Goal: Navigation & Orientation: Find specific page/section

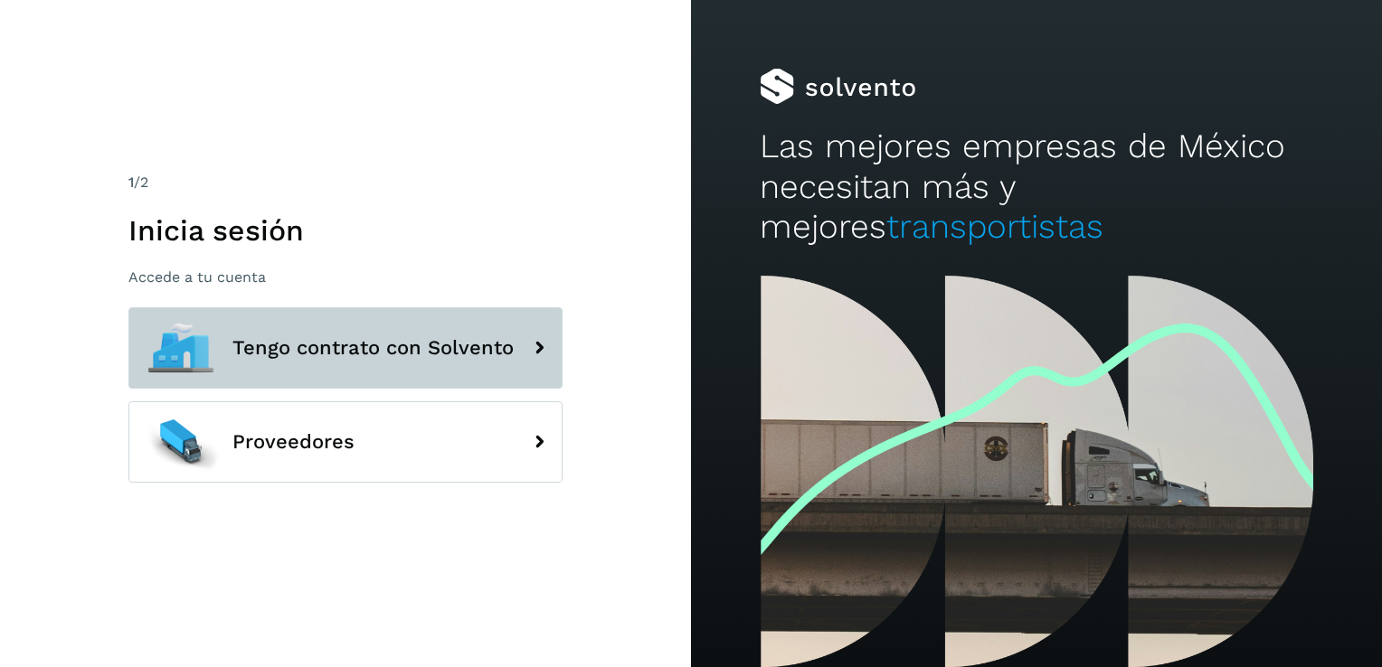
click at [421, 371] on button "Tengo contrato con Solvento" at bounding box center [345, 347] width 434 height 81
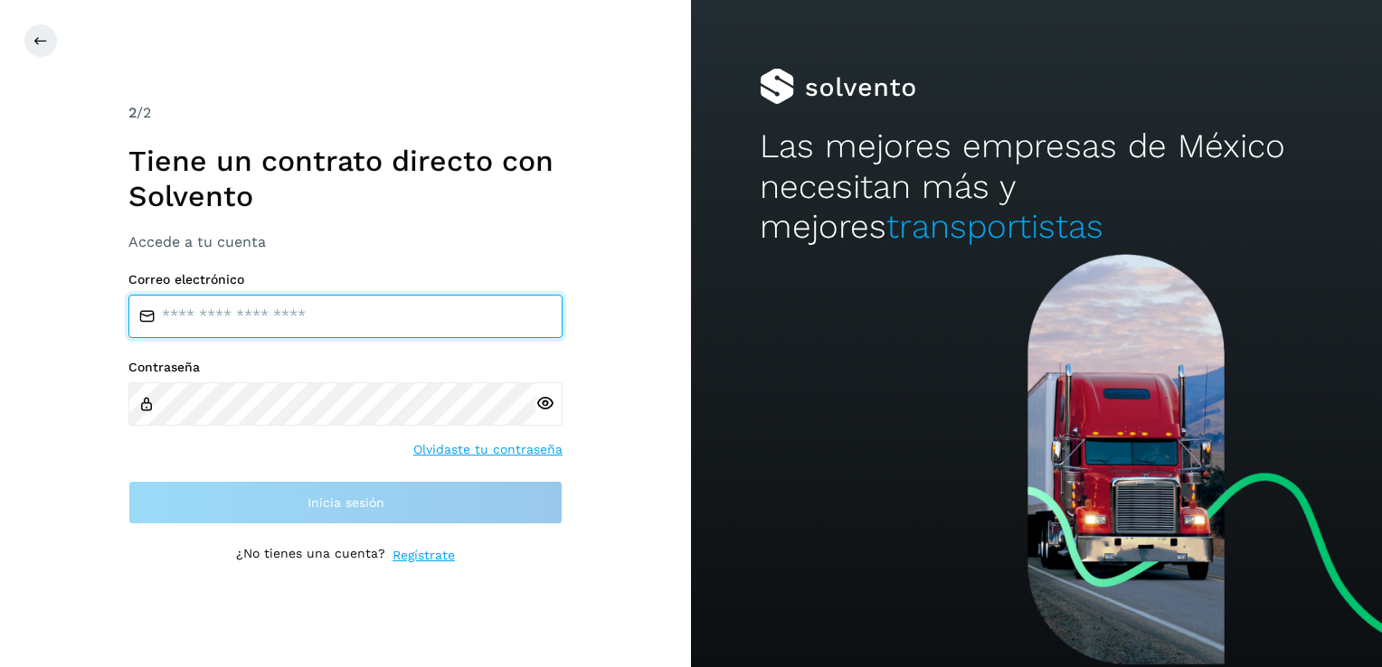
type input "**********"
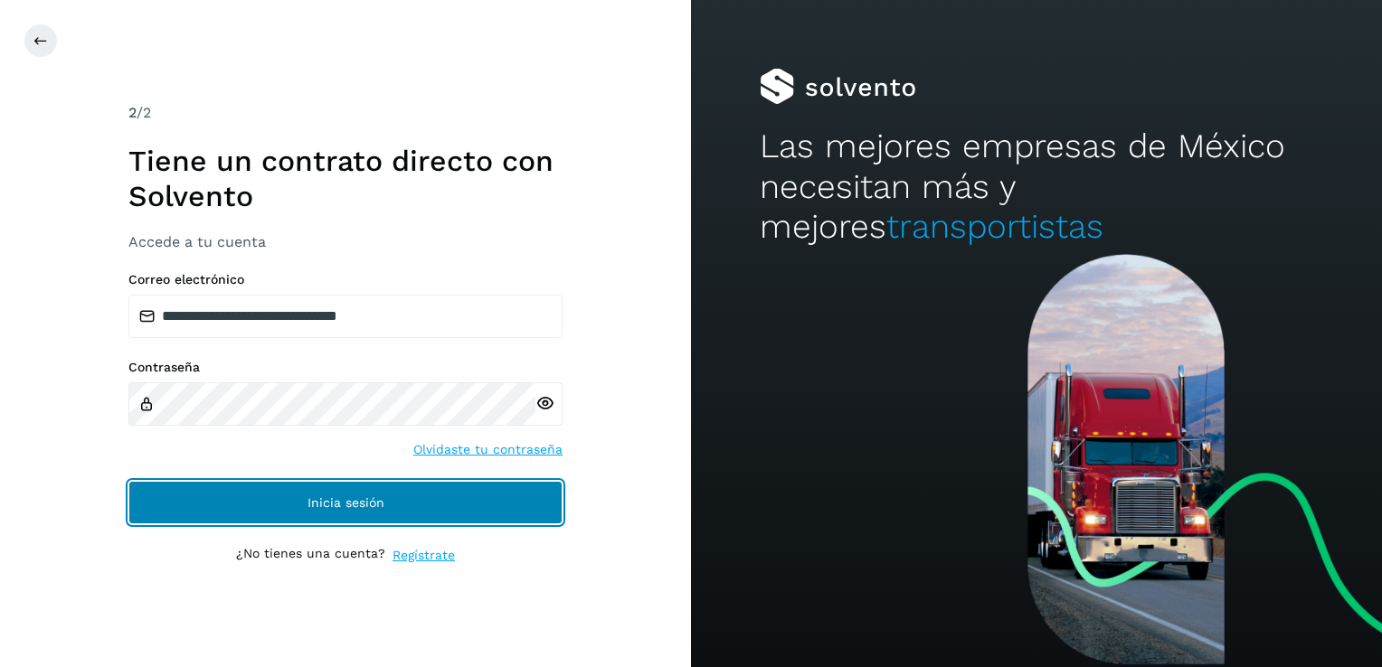
click at [340, 507] on span "Inicia sesión" at bounding box center [345, 502] width 77 height 13
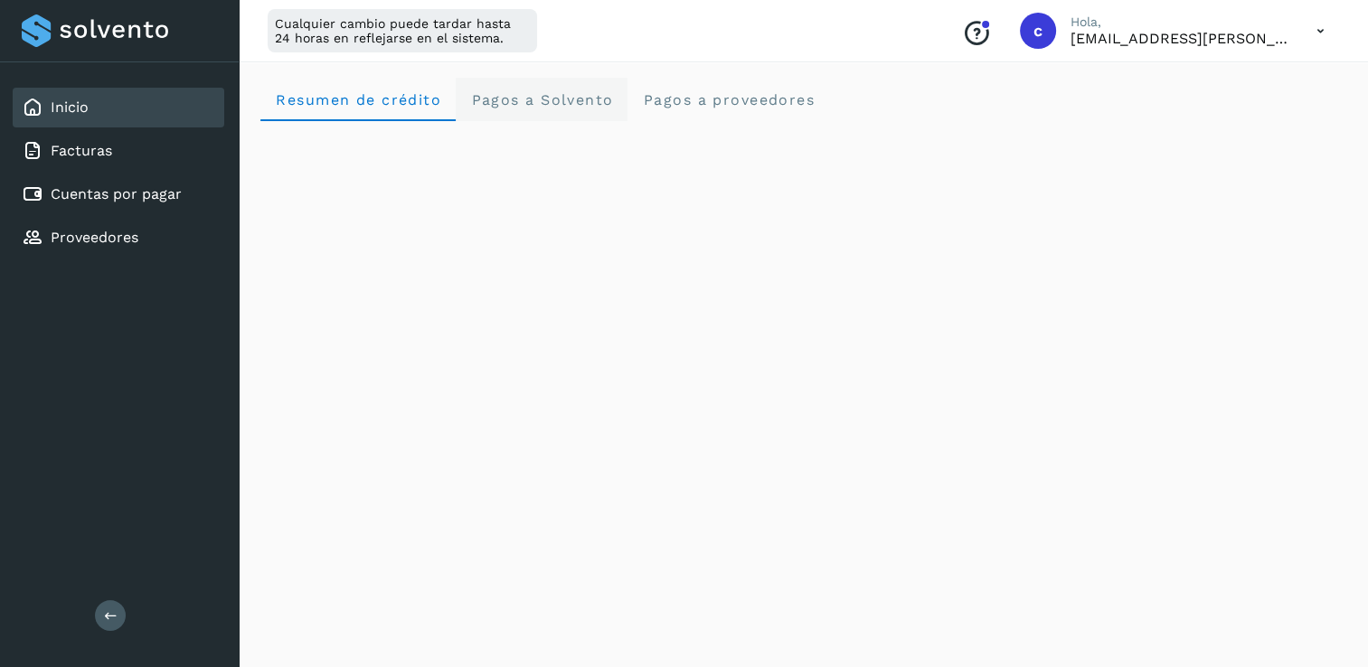
click at [506, 85] on Solvento "Pagos a Solvento" at bounding box center [542, 99] width 172 height 43
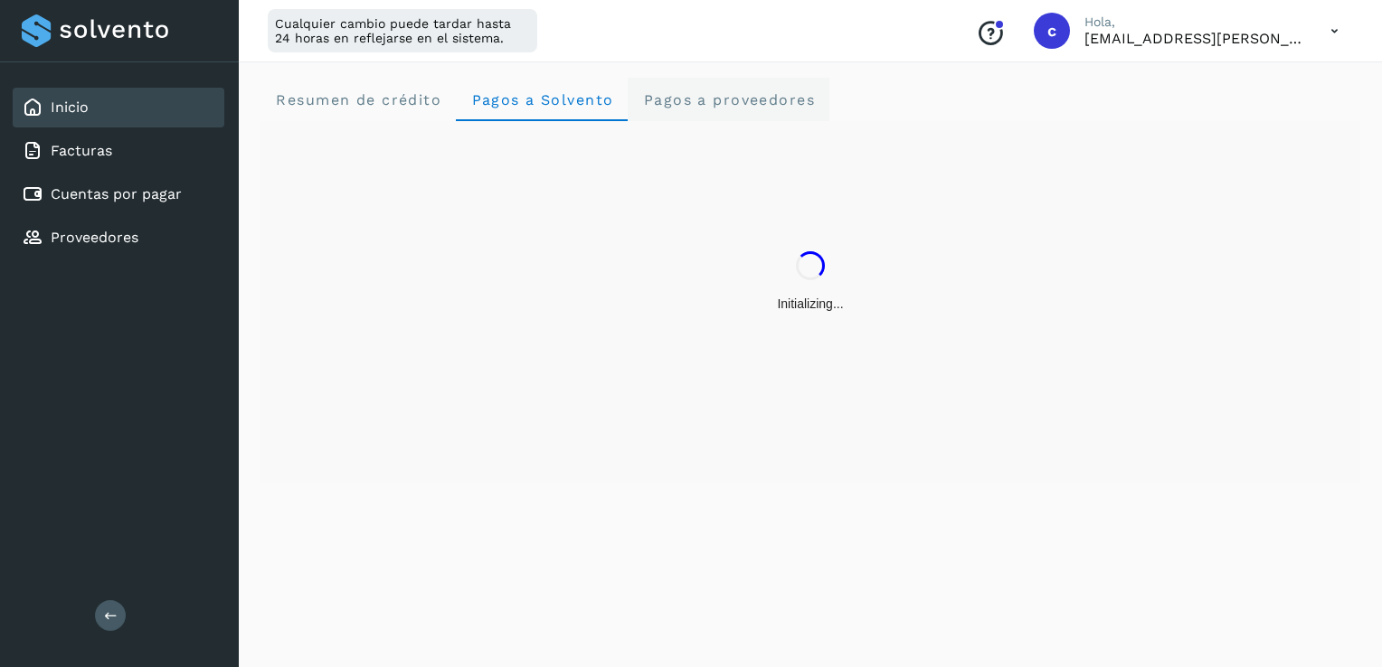
click at [742, 99] on span "Pagos a proveedores" at bounding box center [728, 99] width 173 height 17
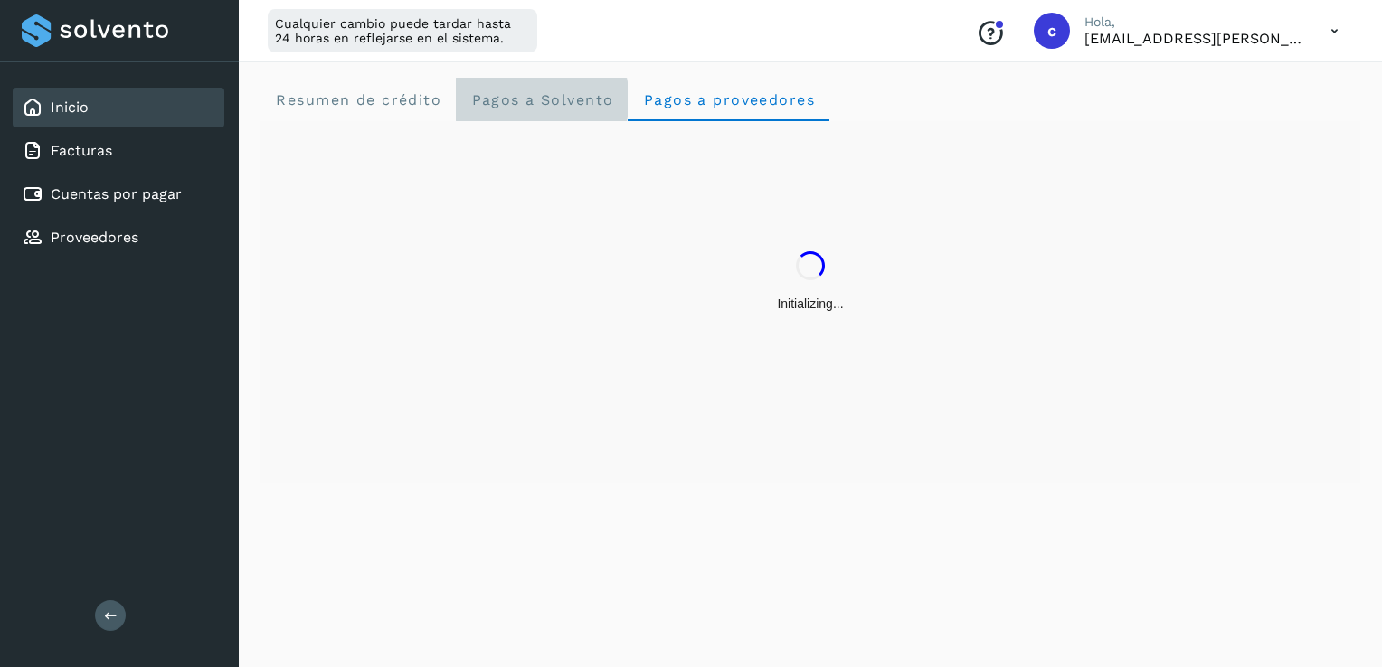
click at [546, 109] on Solvento "Pagos a Solvento" at bounding box center [542, 99] width 172 height 43
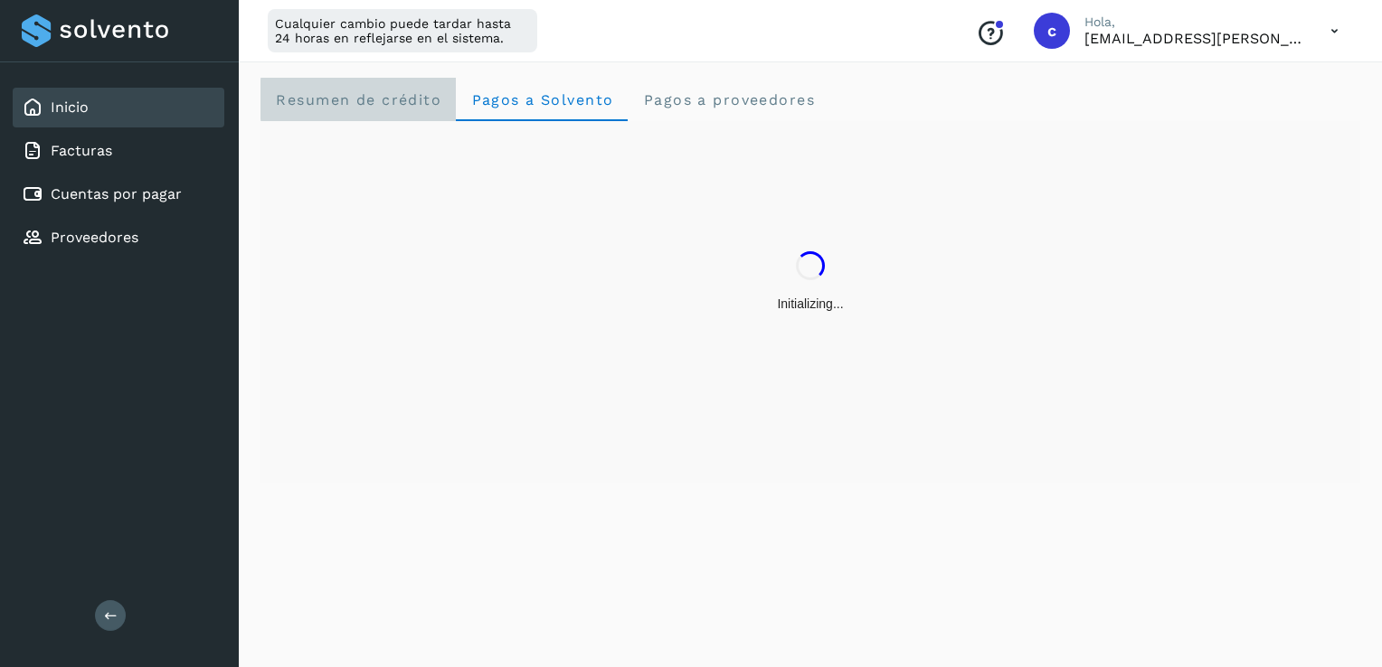
click at [420, 105] on span "Resumen de crédito" at bounding box center [358, 99] width 166 height 17
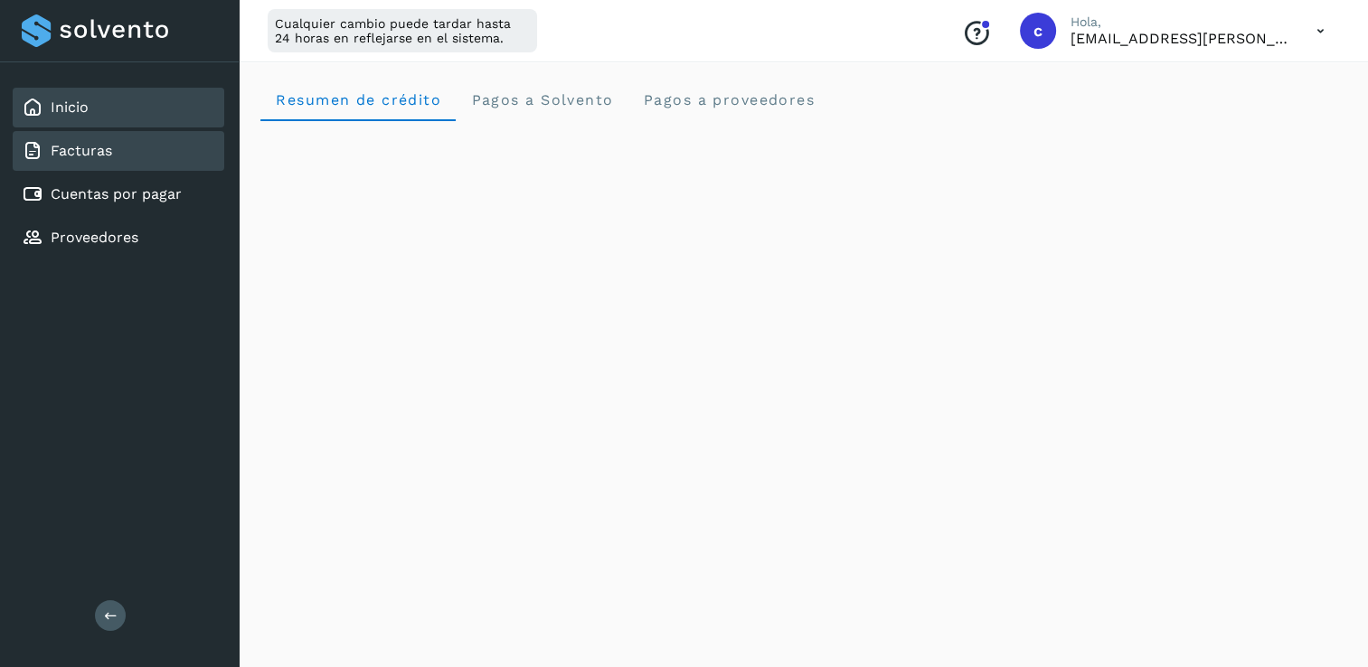
click at [137, 146] on div "Facturas" at bounding box center [119, 151] width 212 height 40
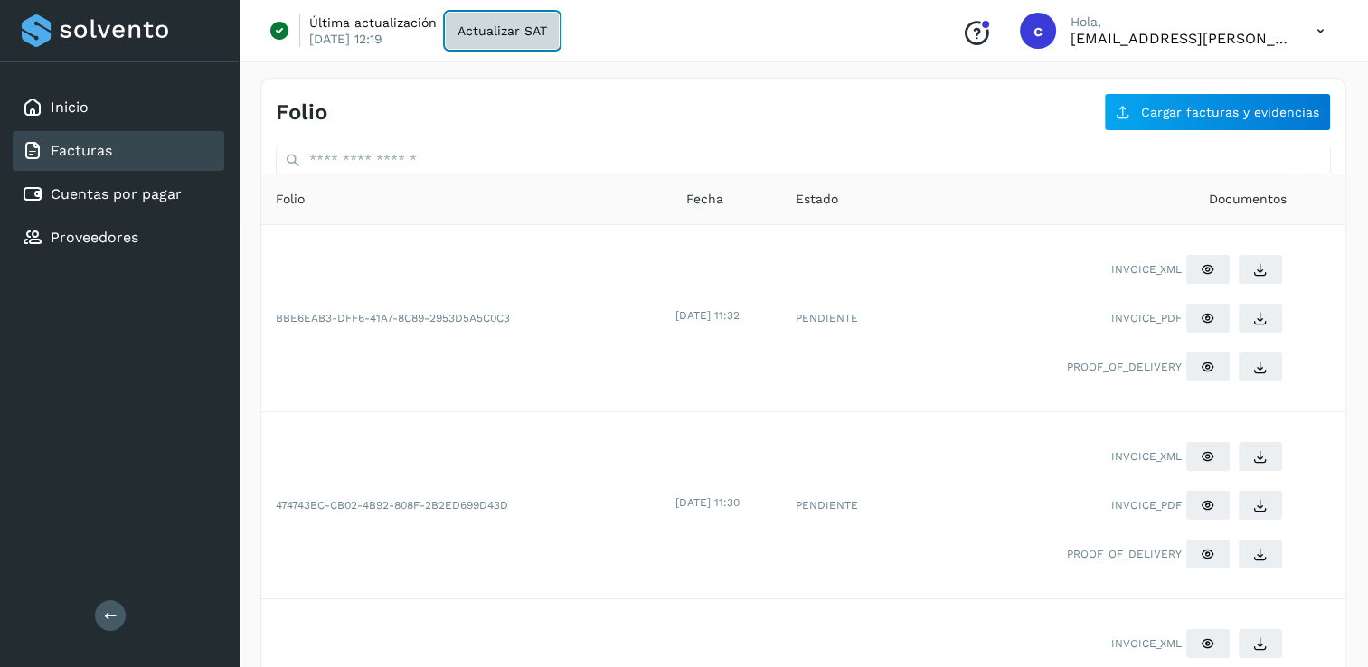
click at [544, 33] on button "Actualizar SAT" at bounding box center [502, 31] width 113 height 36
click at [1323, 33] on icon at bounding box center [1320, 31] width 37 height 37
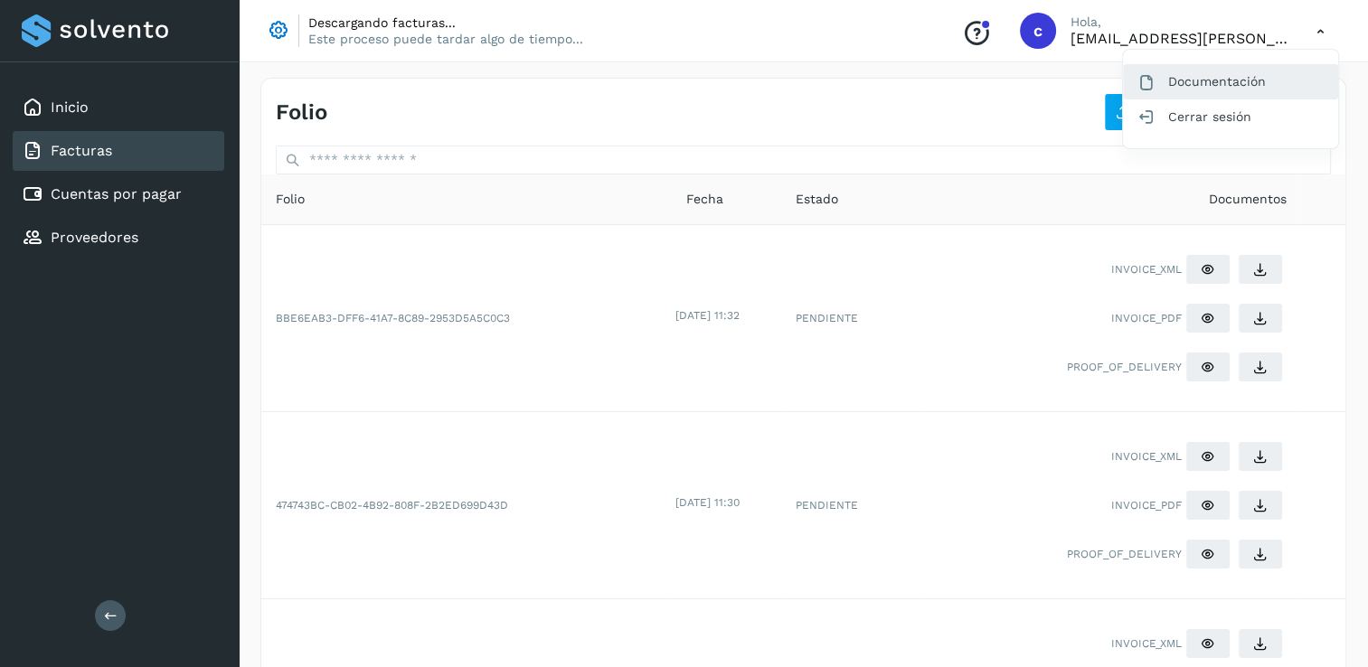
click at [1233, 67] on div "Documentación" at bounding box center [1230, 81] width 215 height 34
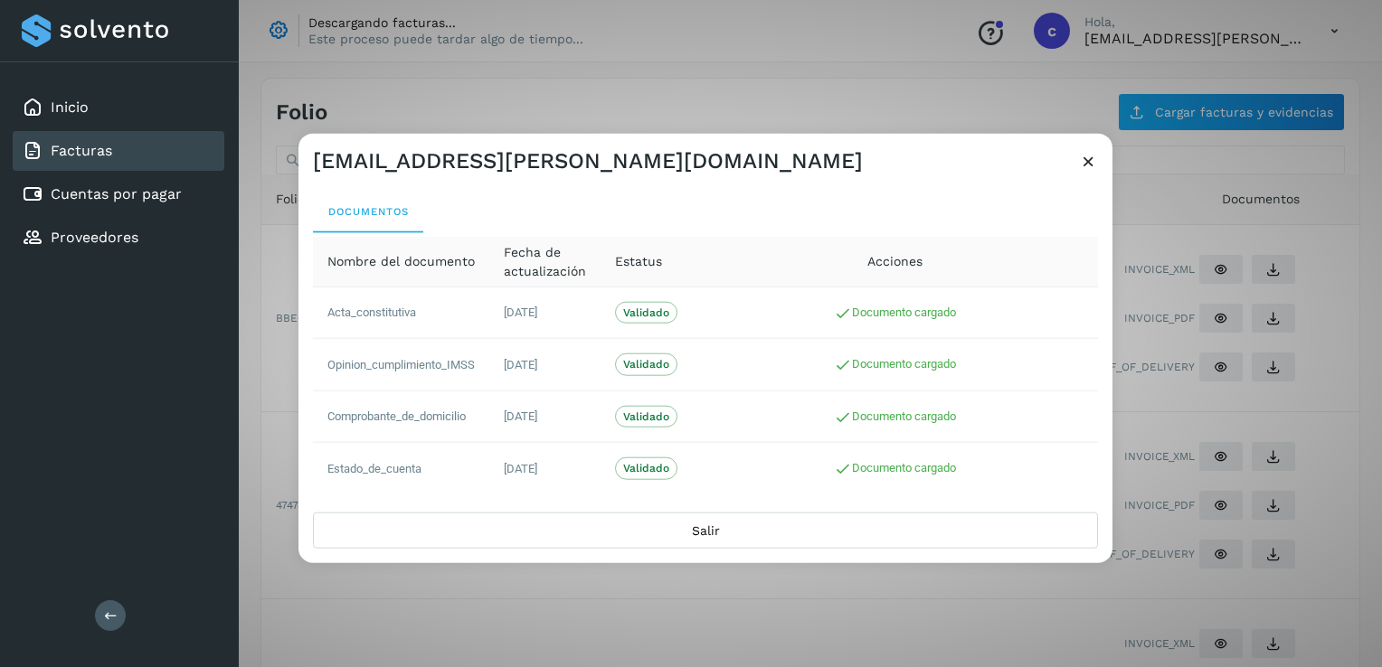
click at [1091, 159] on icon at bounding box center [1088, 161] width 19 height 19
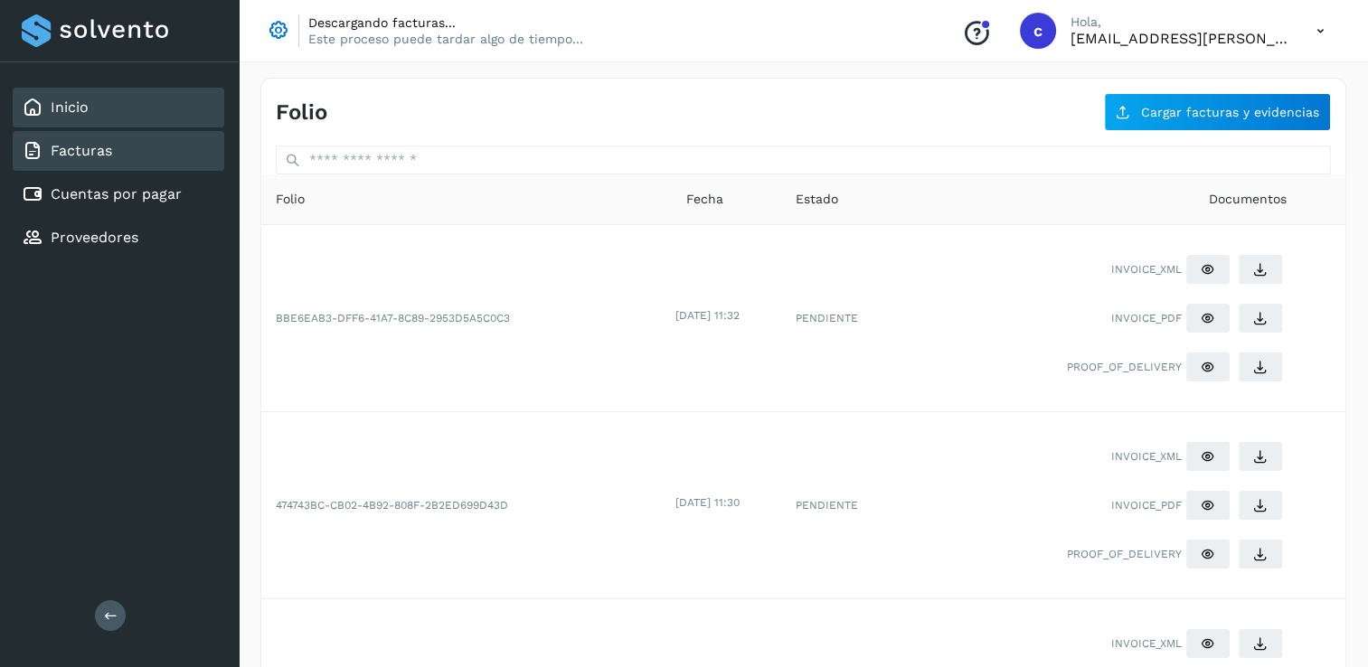
click at [66, 117] on div "Inicio" at bounding box center [55, 108] width 67 height 22
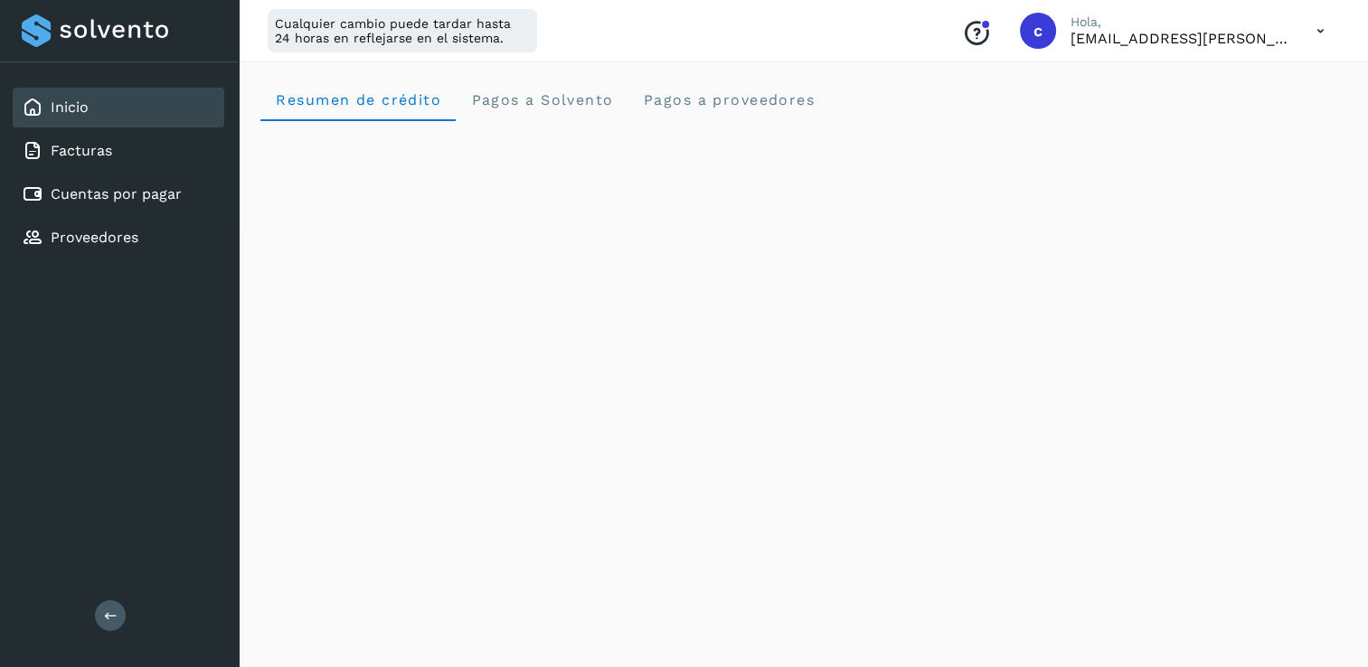
click at [973, 39] on icon "Conoce nuestros beneficios" at bounding box center [976, 33] width 29 height 29
click at [779, 89] on proveedores "Pagos a proveedores" at bounding box center [729, 99] width 202 height 43
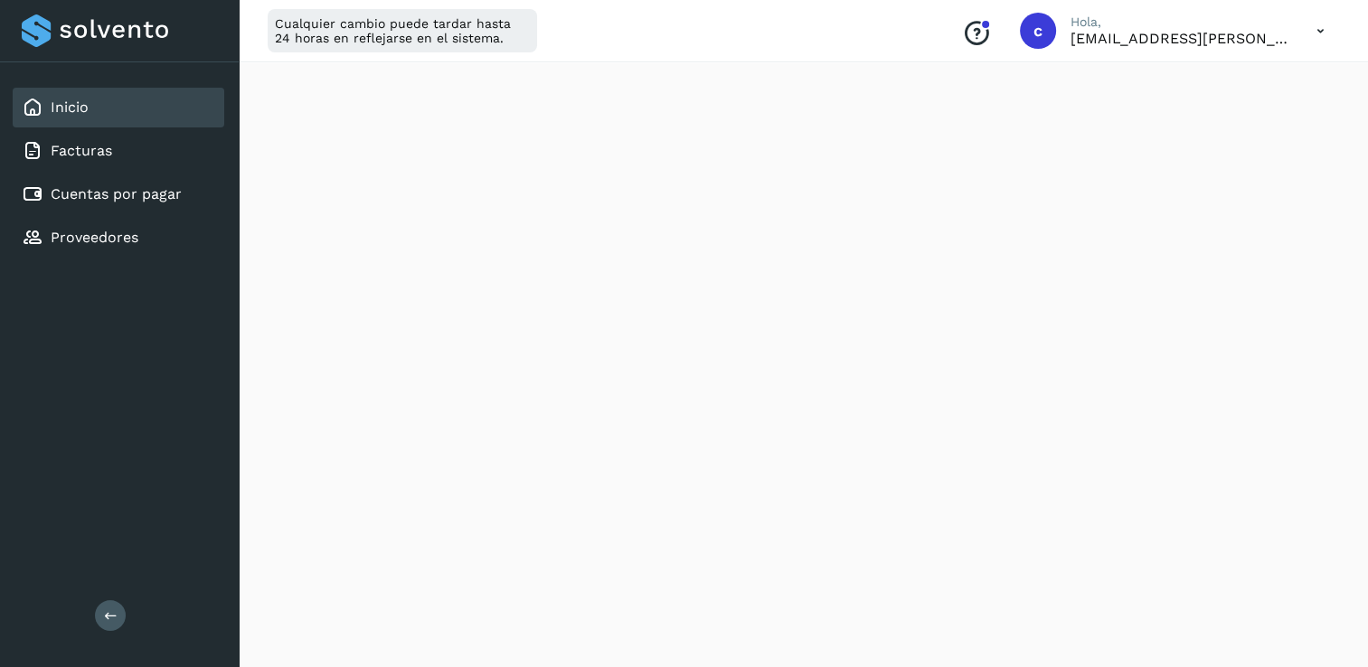
scroll to position [445, 0]
click at [144, 221] on div "Proveedores" at bounding box center [119, 238] width 212 height 40
